Goal: Information Seeking & Learning: Learn about a topic

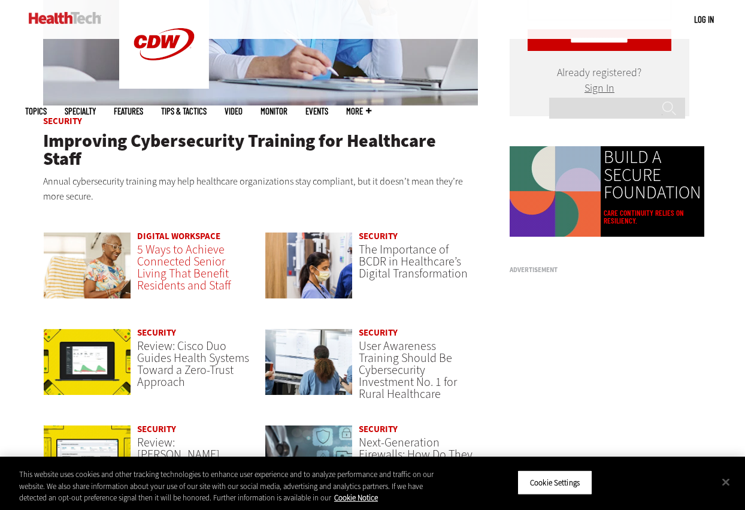
scroll to position [689, 0]
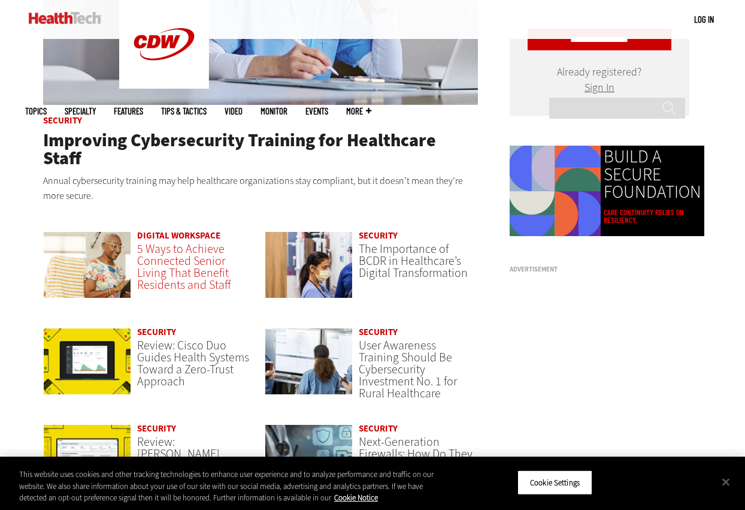
click at [174, 244] on span "5 Ways to Achieve Connected Senior Living That Benefit Residents and Staff" at bounding box center [184, 267] width 94 height 52
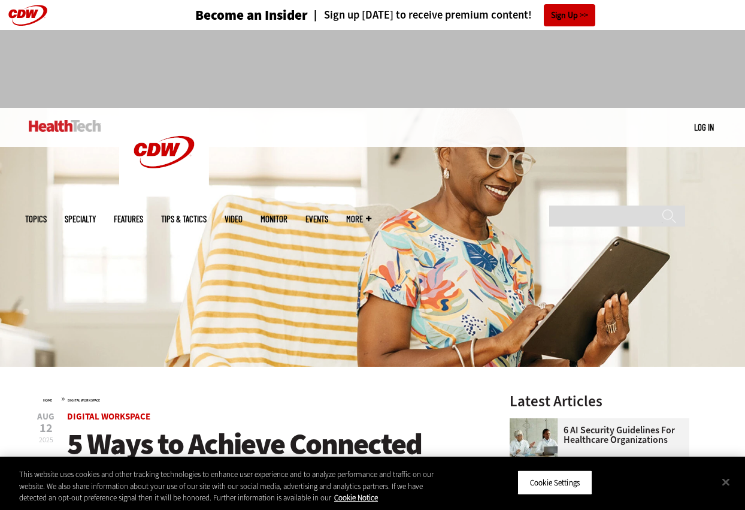
click at [47, 214] on span "Topics" at bounding box center [36, 218] width 22 height 9
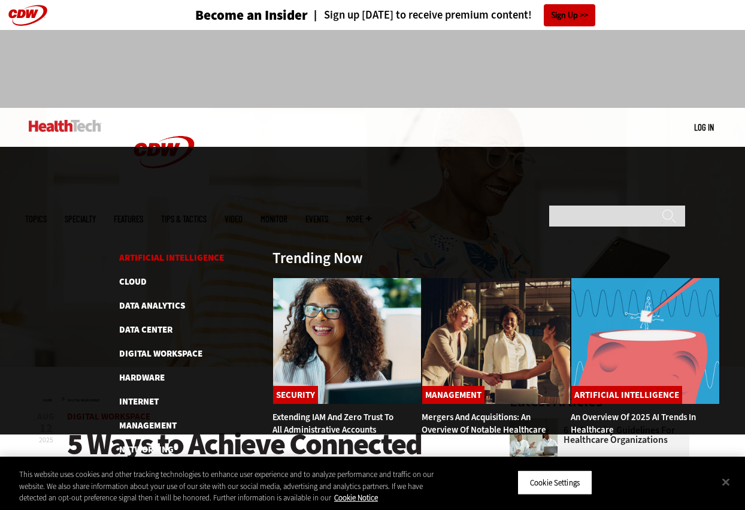
click at [155, 251] on link "Artificial Intelligence" at bounding box center [171, 257] width 105 height 12
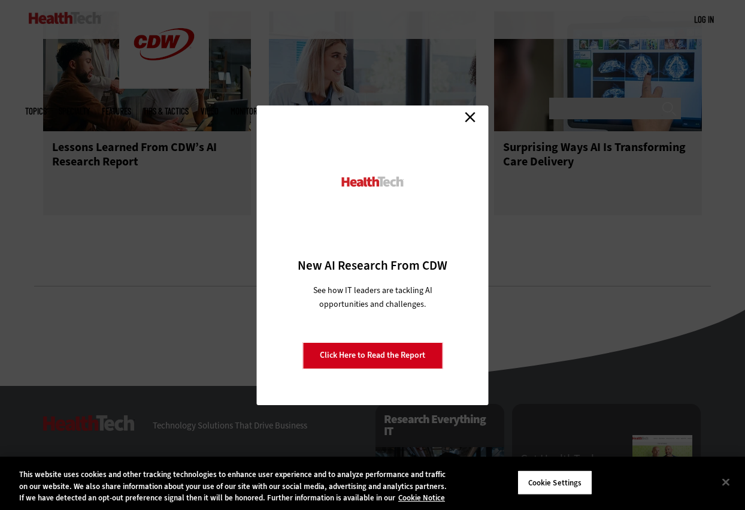
scroll to position [1713, 0]
click at [468, 110] on link "Close" at bounding box center [470, 117] width 18 height 18
